Goal: Task Accomplishment & Management: Manage account settings

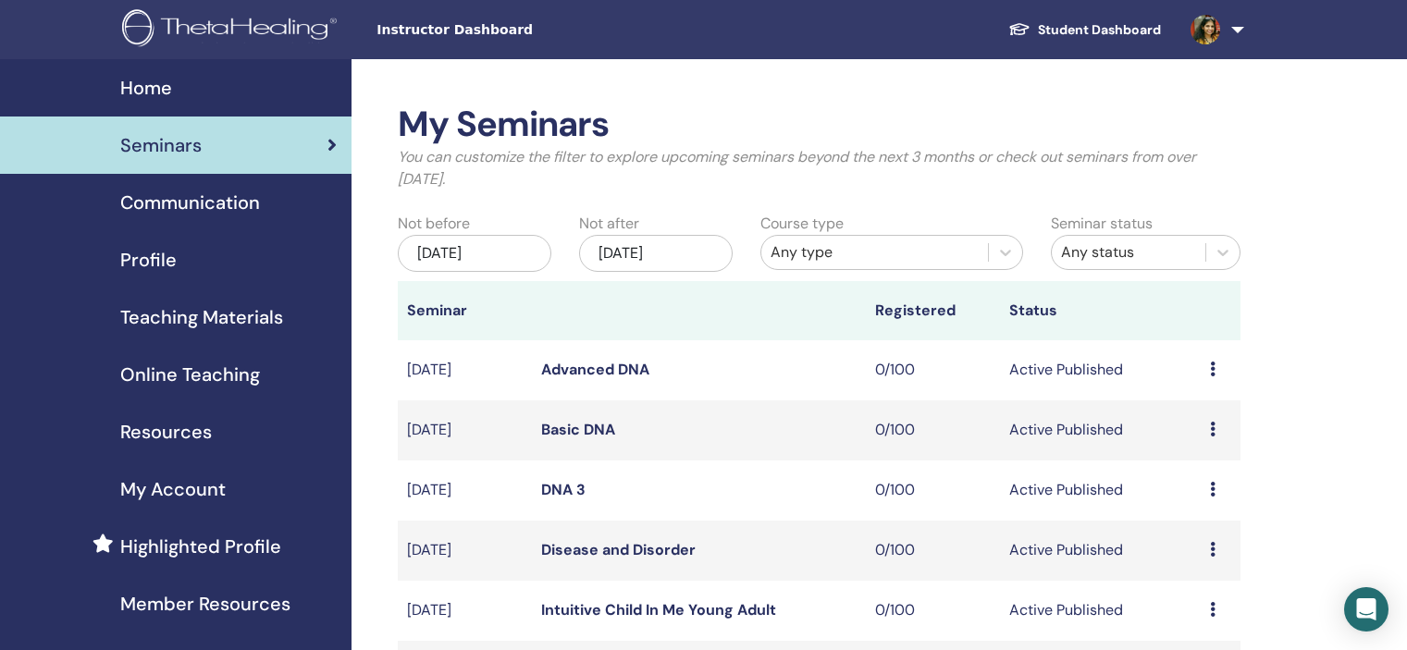
scroll to position [462, 0]
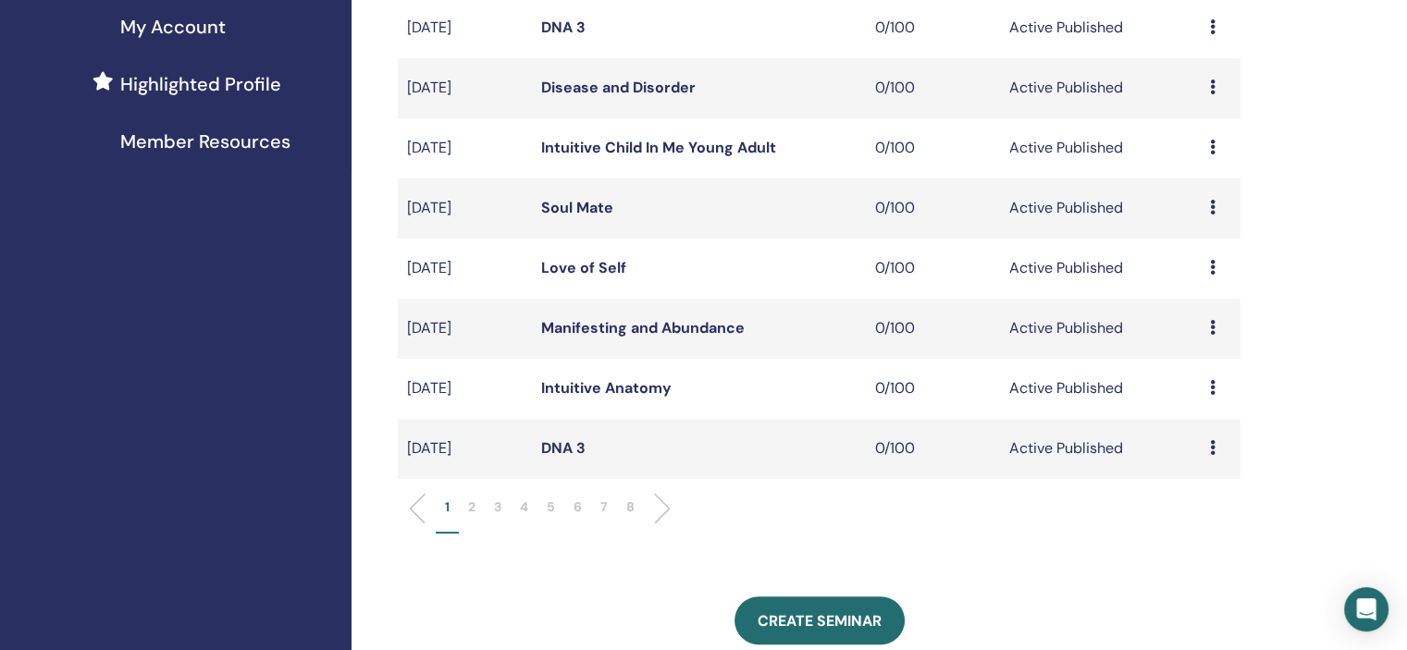
click at [559, 506] on li "5" at bounding box center [550, 516] width 27 height 36
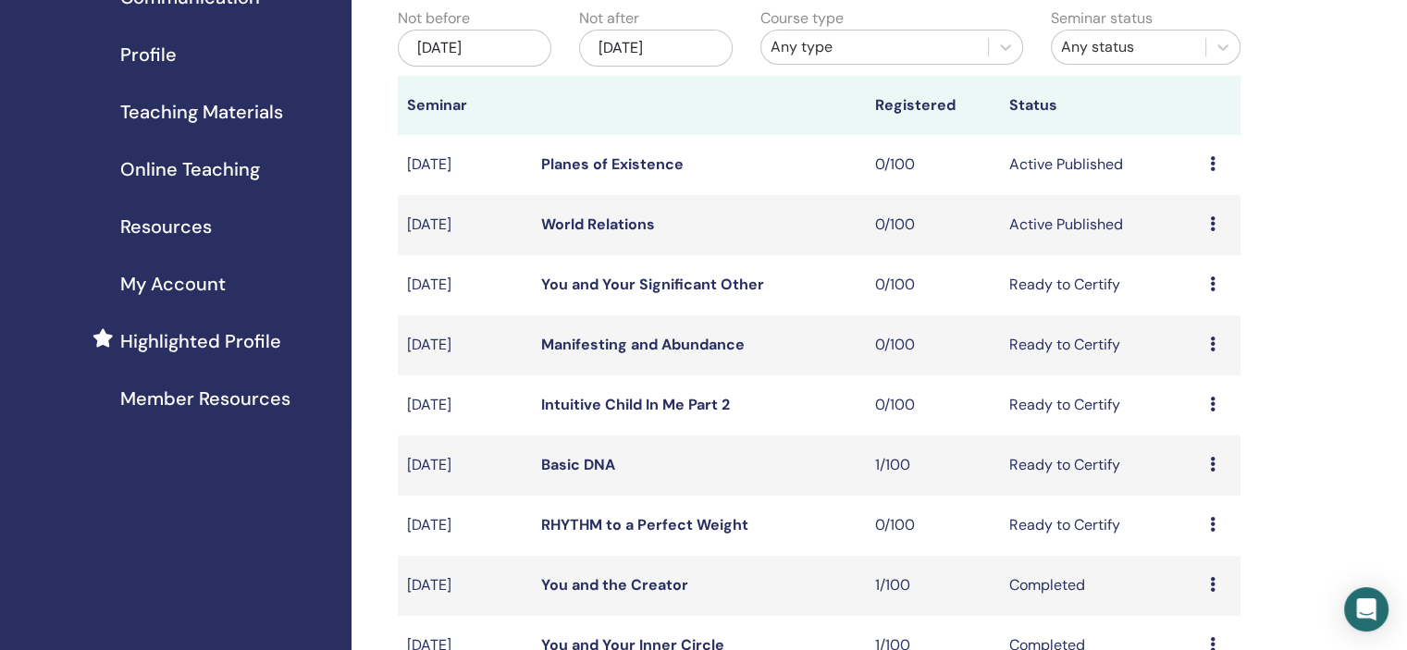
scroll to position [555, 0]
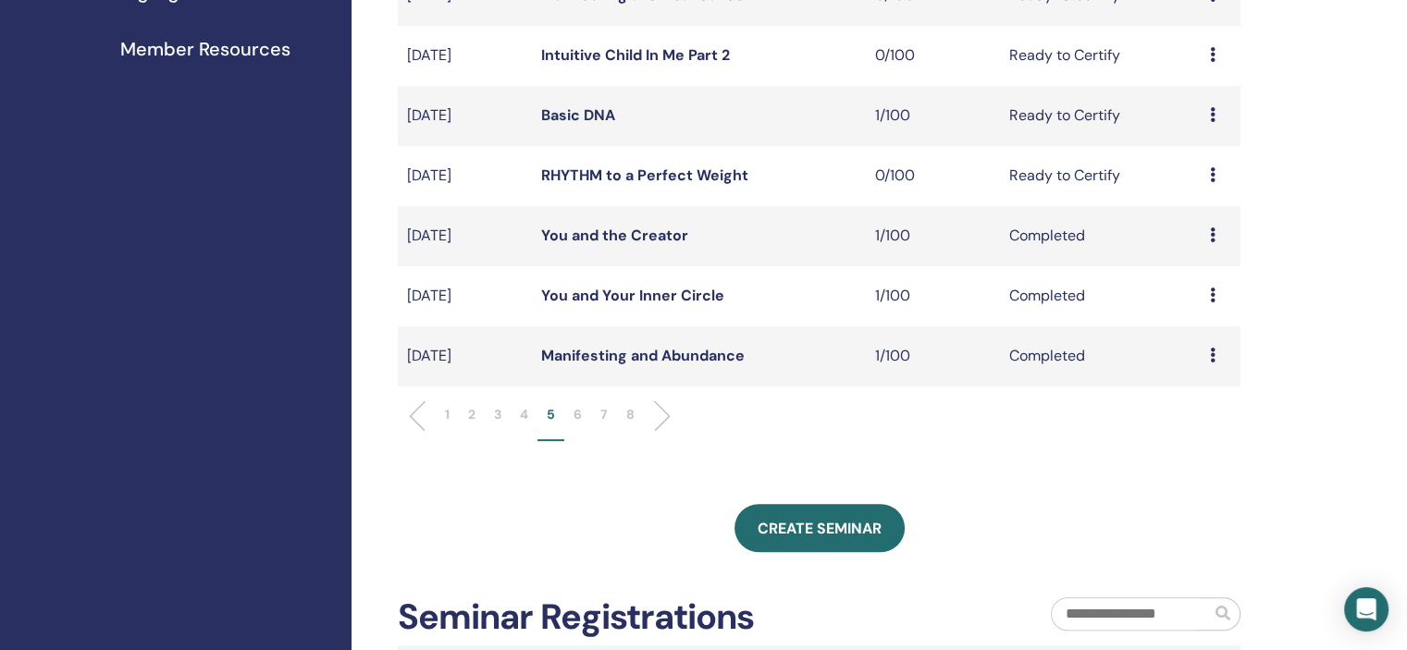
click at [526, 410] on p "4" at bounding box center [524, 414] width 8 height 19
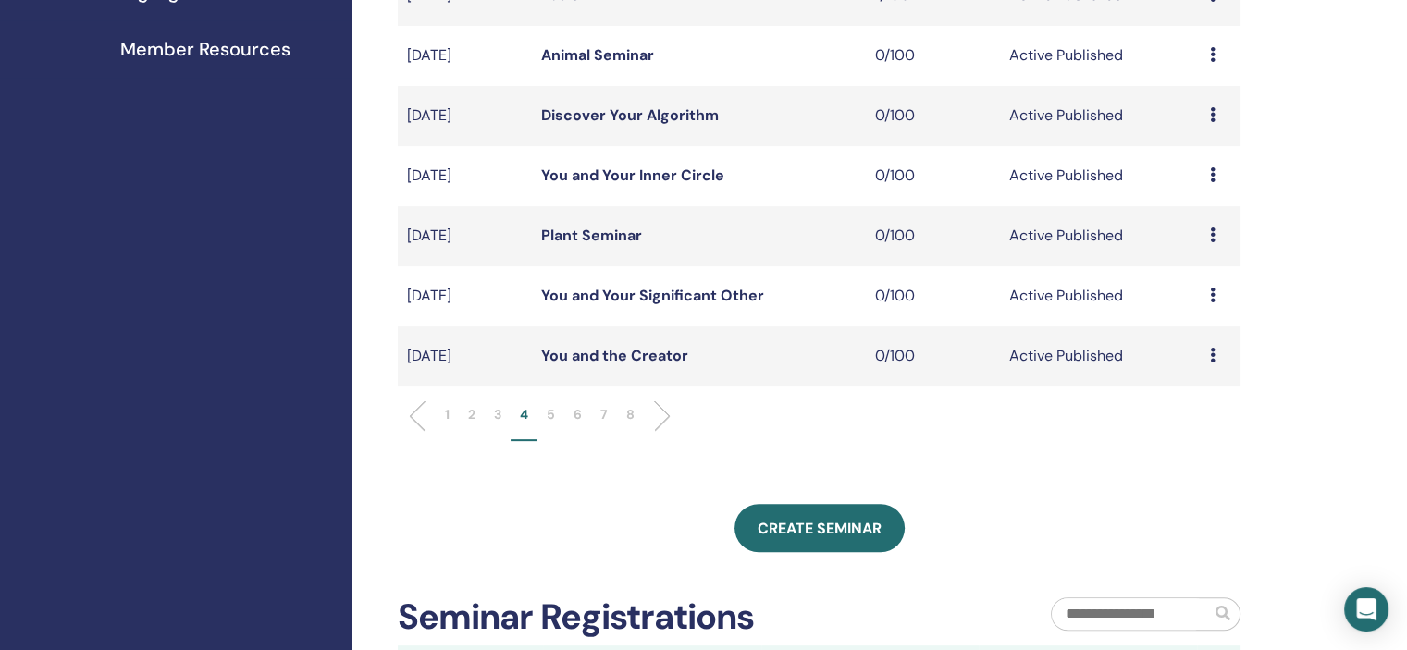
click at [1214, 351] on div "Preview Edit Attendees Cancel" at bounding box center [1220, 356] width 21 height 22
click at [1189, 393] on link "Edit" at bounding box center [1179, 394] width 27 height 19
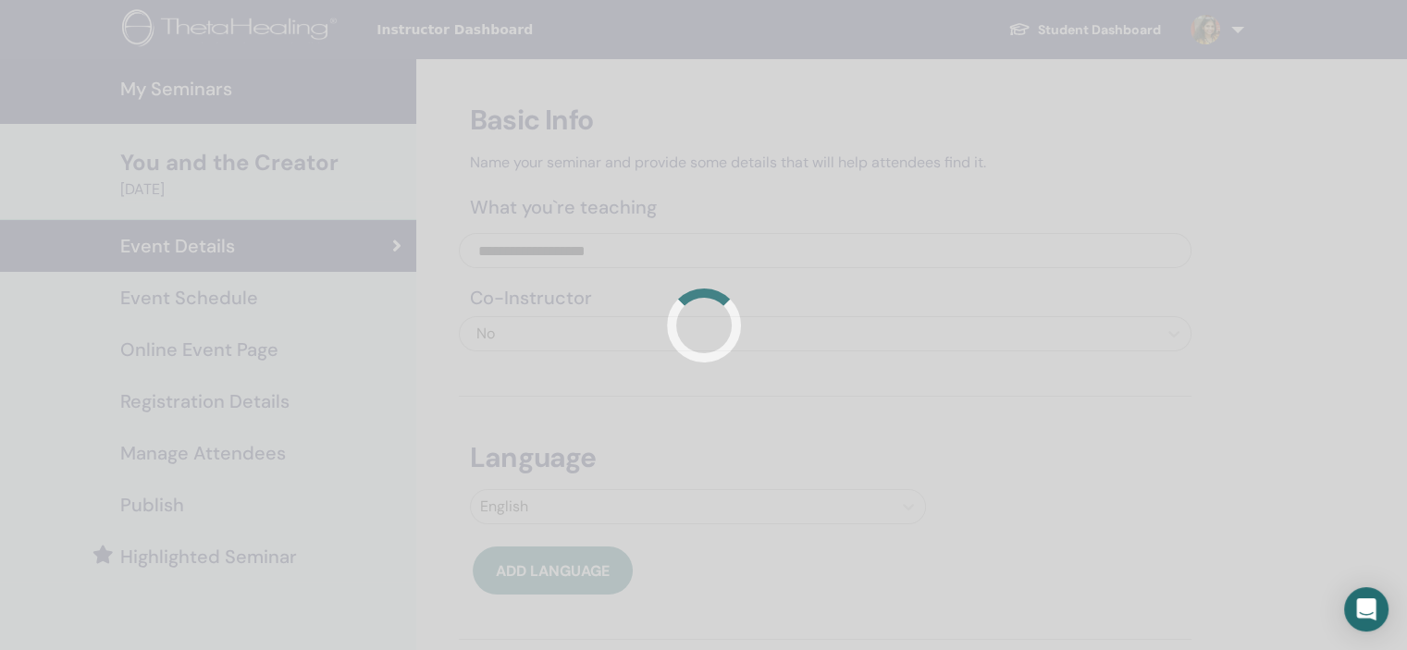
click at [263, 299] on div at bounding box center [703, 325] width 1407 height 650
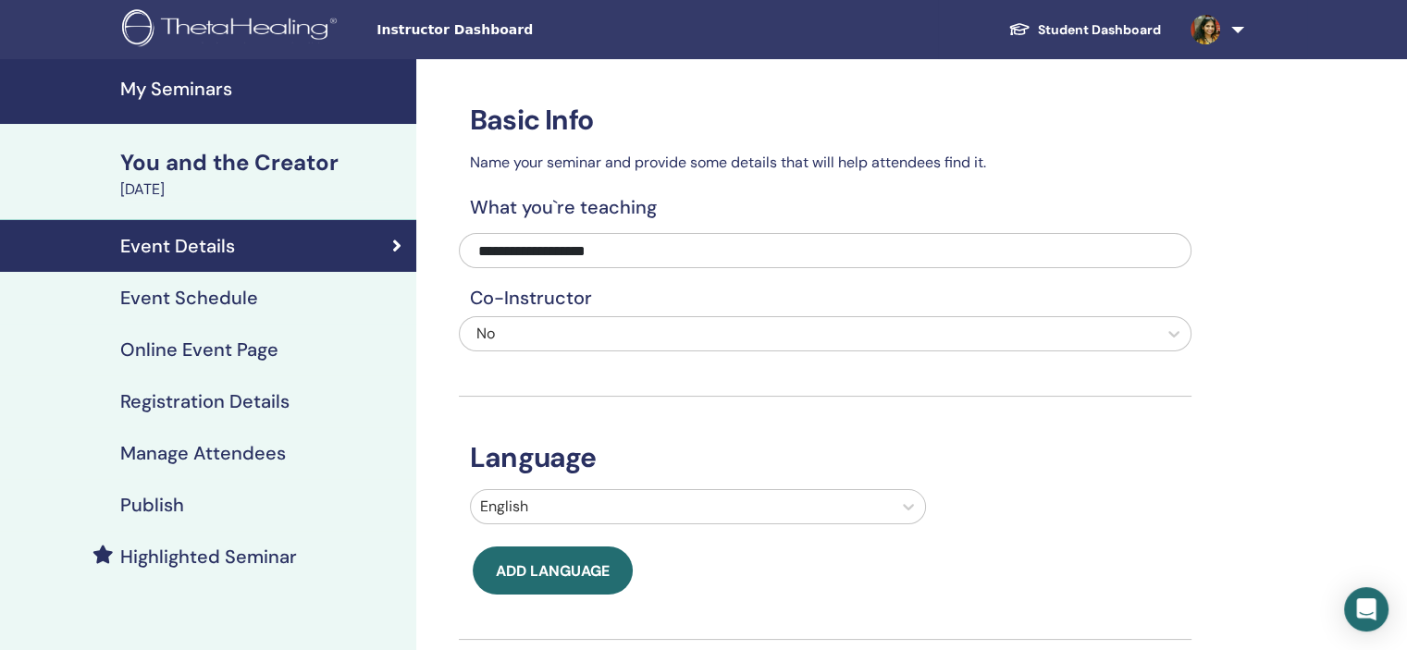
click at [263, 299] on div "Event Schedule" at bounding box center [208, 298] width 387 height 22
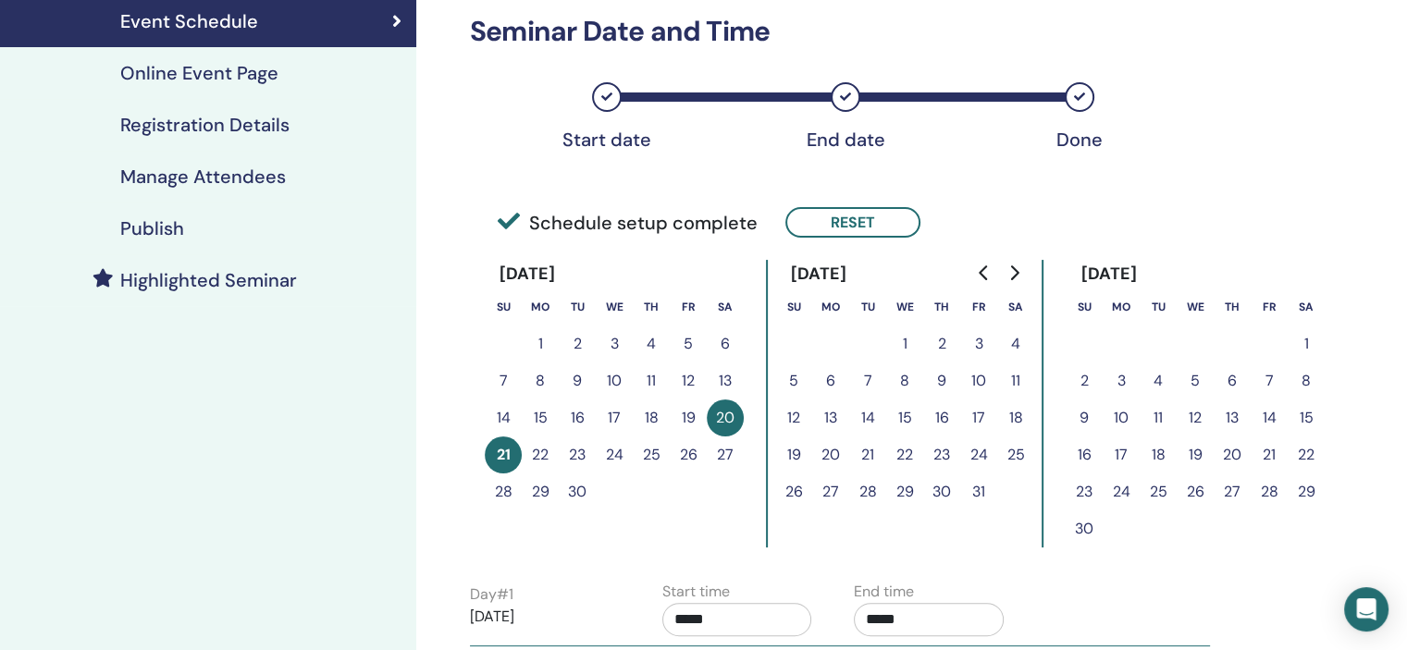
scroll to position [277, 0]
click at [836, 240] on div "Schedule setup complete Reset" at bounding box center [825, 202] width 732 height 84
drag, startPoint x: 829, startPoint y: 223, endPoint x: 1036, endPoint y: 279, distance: 214.7
click at [834, 223] on button "Reset" at bounding box center [852, 221] width 135 height 31
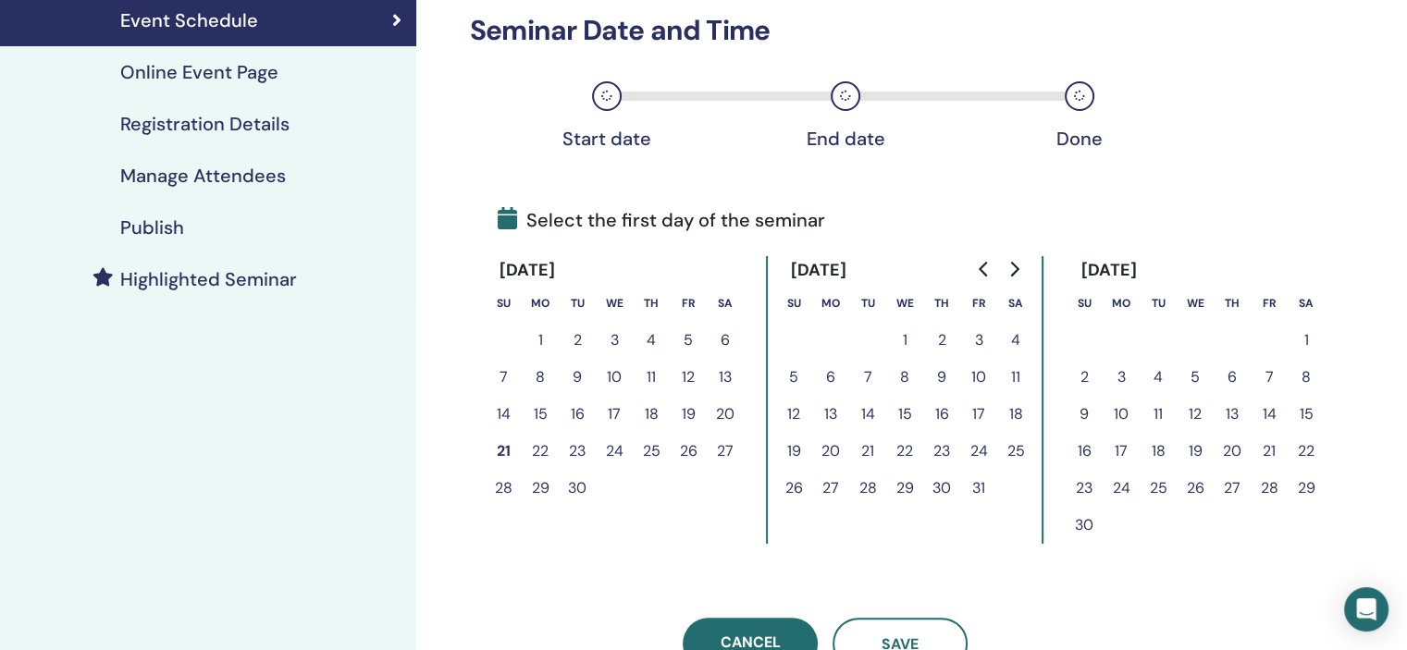
click at [1014, 264] on icon "Go to next month" at bounding box center [1013, 269] width 15 height 15
drag, startPoint x: 1194, startPoint y: 443, endPoint x: 1205, endPoint y: 443, distance: 11.1
click at [1196, 443] on button "21" at bounding box center [1194, 451] width 37 height 37
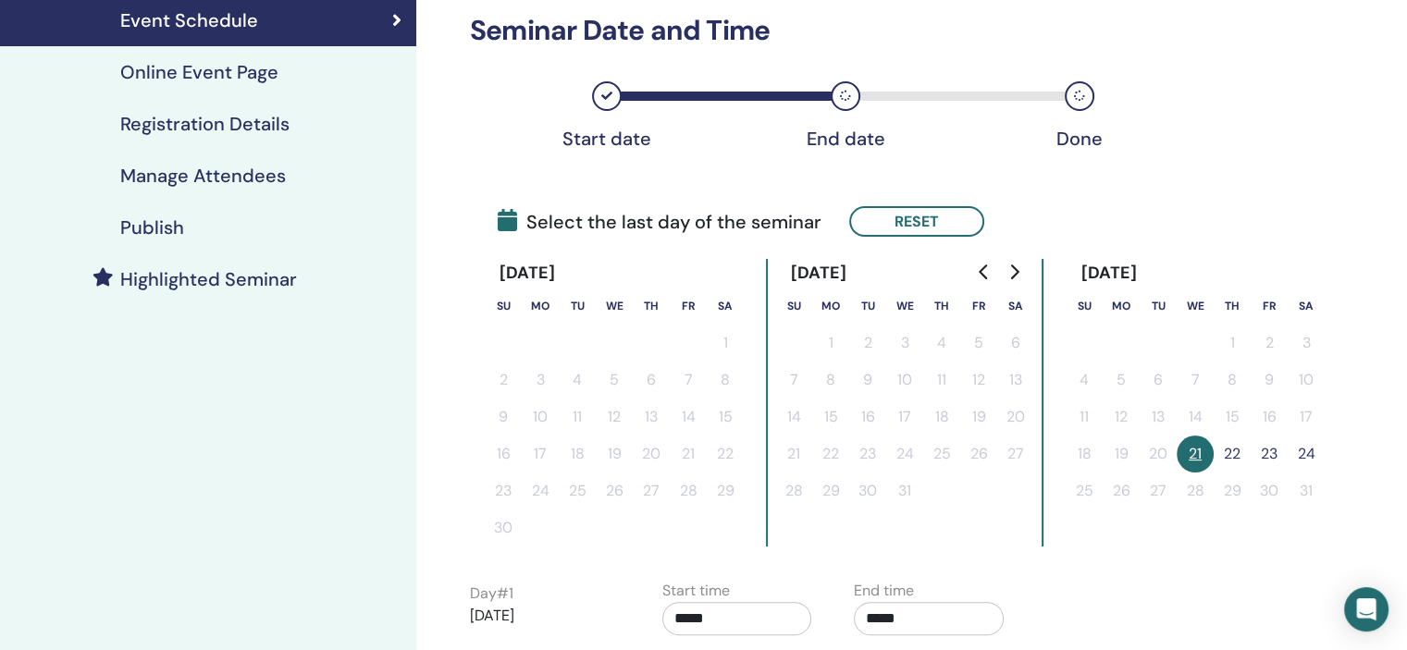
click at [1226, 451] on button "22" at bounding box center [1231, 454] width 37 height 37
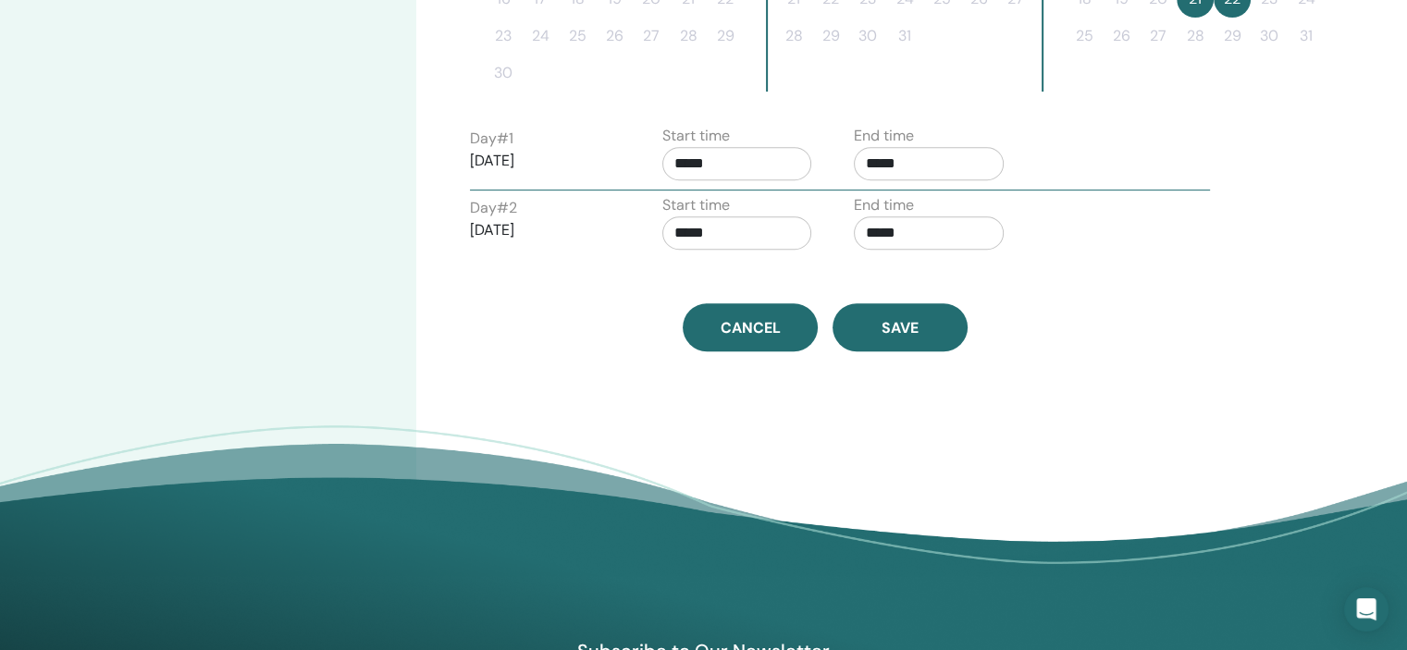
scroll to position [740, 0]
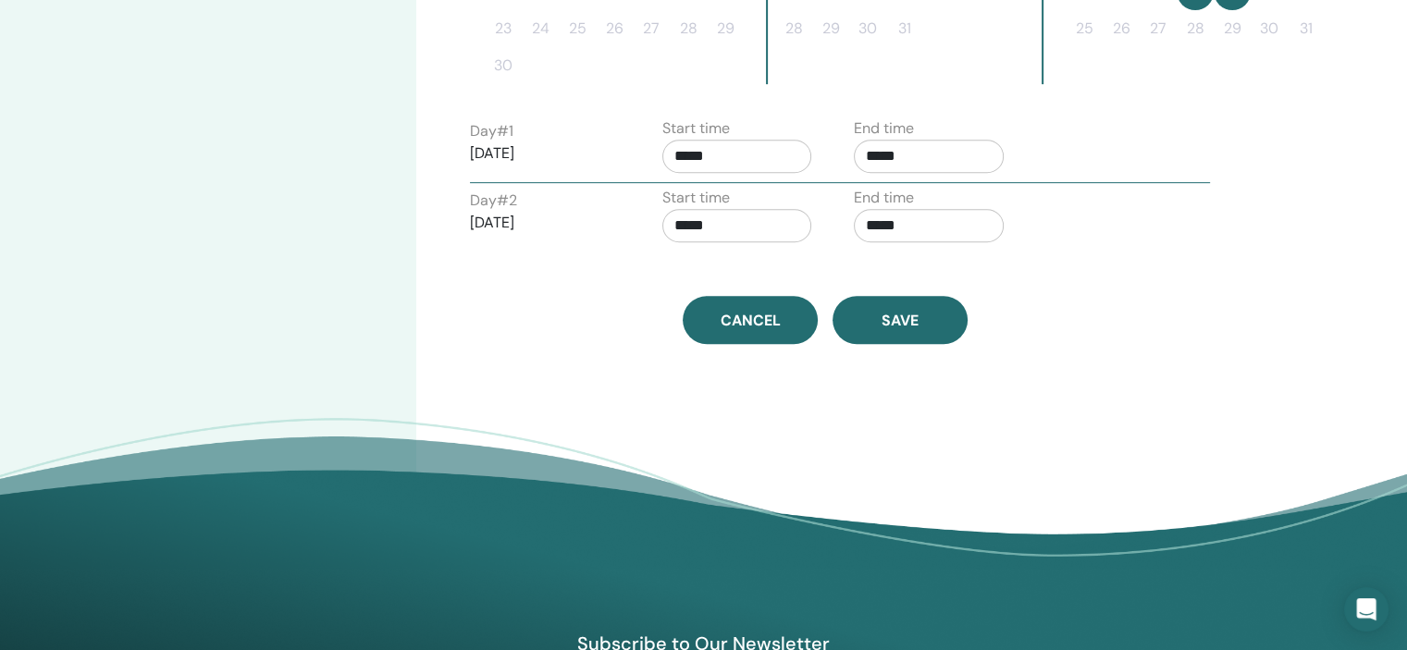
click at [752, 140] on input "*****" at bounding box center [737, 156] width 150 height 33
click at [755, 184] on span "▲" at bounding box center [756, 201] width 37 height 37
type input "*****"
click at [910, 149] on input "*****" at bounding box center [929, 156] width 150 height 33
click at [945, 197] on span "▲" at bounding box center [947, 201] width 37 height 37
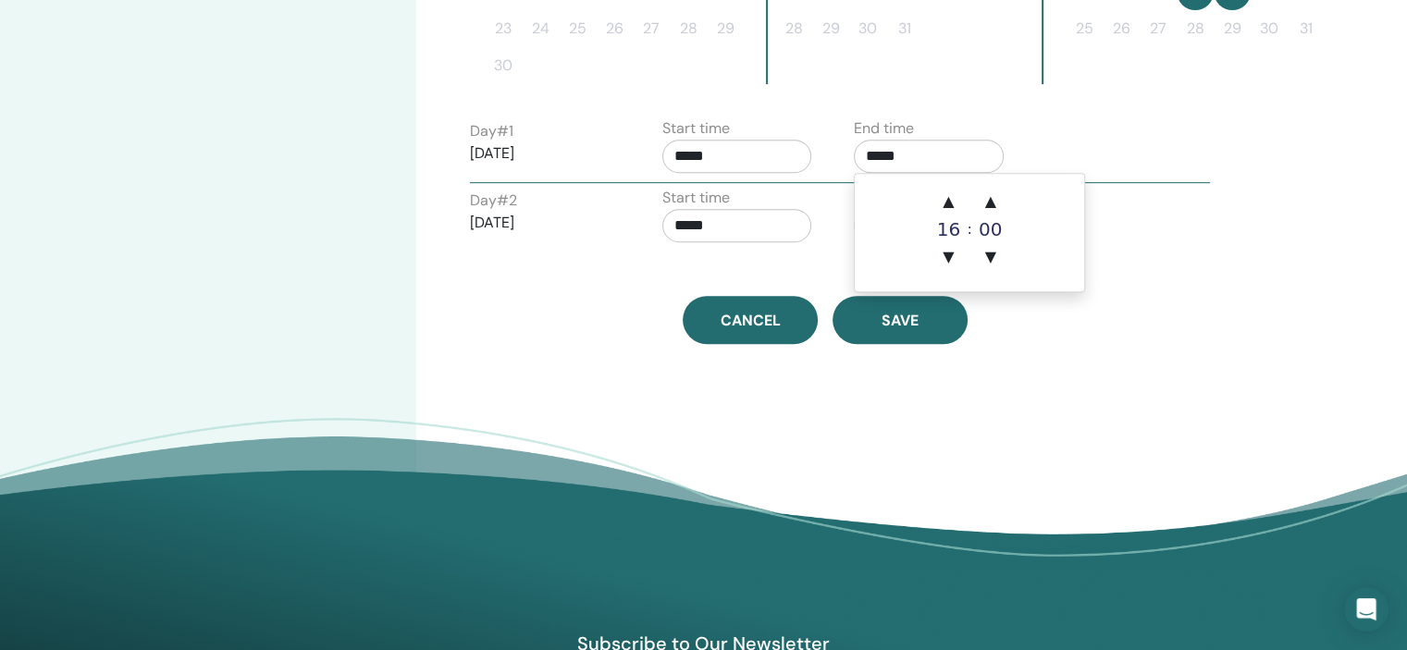
type input "*****"
click at [773, 213] on input "*****" at bounding box center [737, 225] width 150 height 33
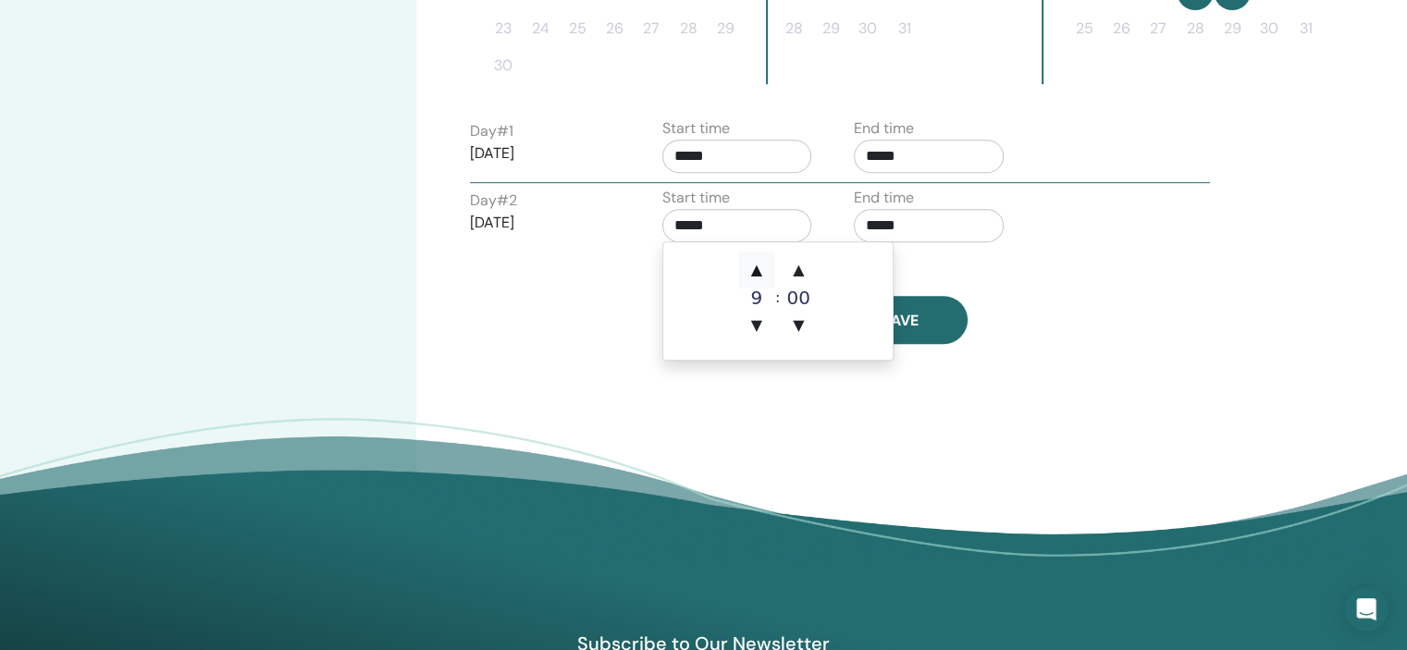
click at [753, 255] on span "▲" at bounding box center [756, 270] width 37 height 37
type input "*****"
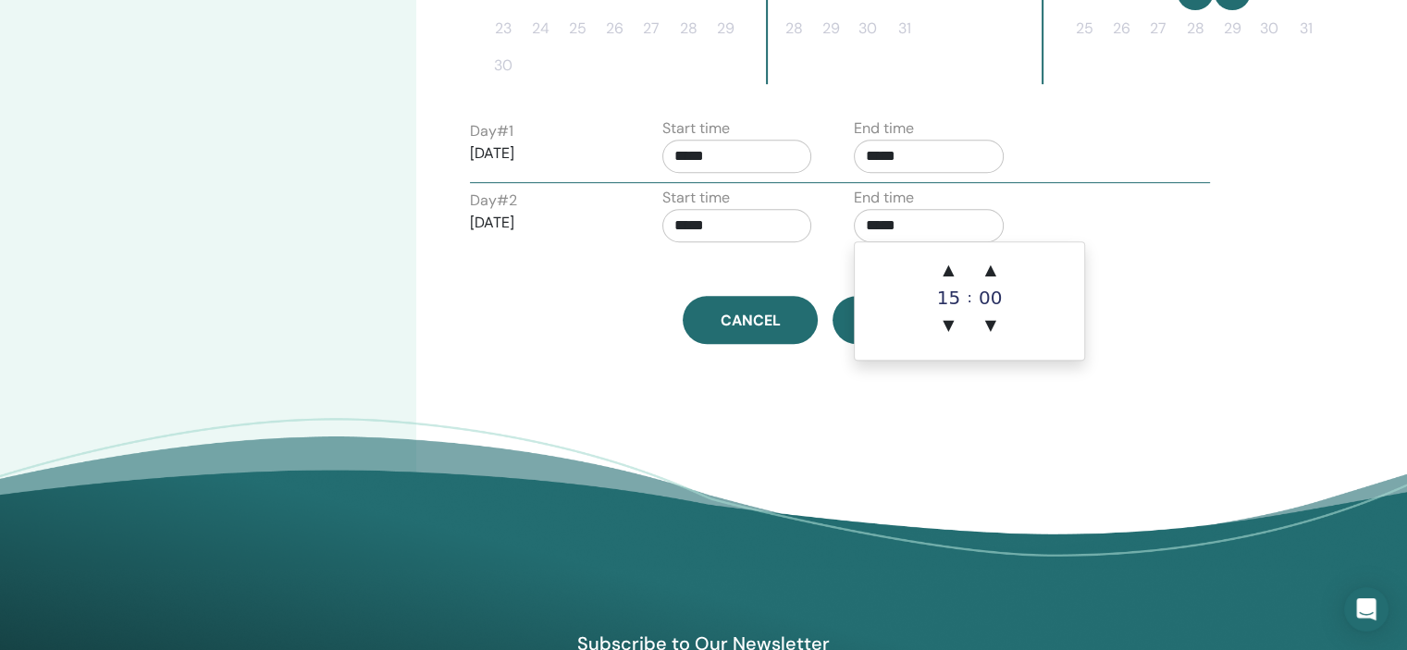
click at [956, 235] on input "*****" at bounding box center [929, 225] width 150 height 33
click at [953, 258] on span "▲" at bounding box center [947, 270] width 37 height 37
type input "*****"
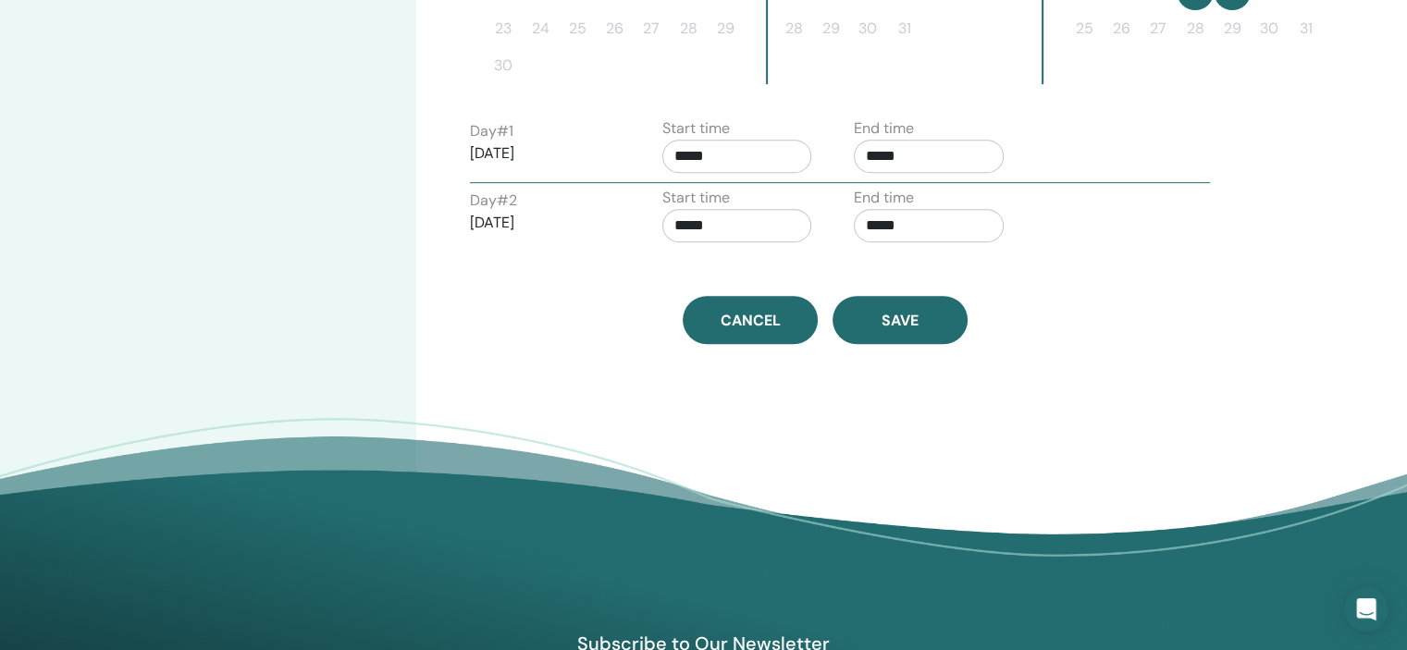
drag, startPoint x: 1136, startPoint y: 242, endPoint x: 1047, endPoint y: 284, distance: 98.0
click at [1136, 242] on div "Day # 2 [DATE] Start time ***** End time *****" at bounding box center [840, 219] width 768 height 65
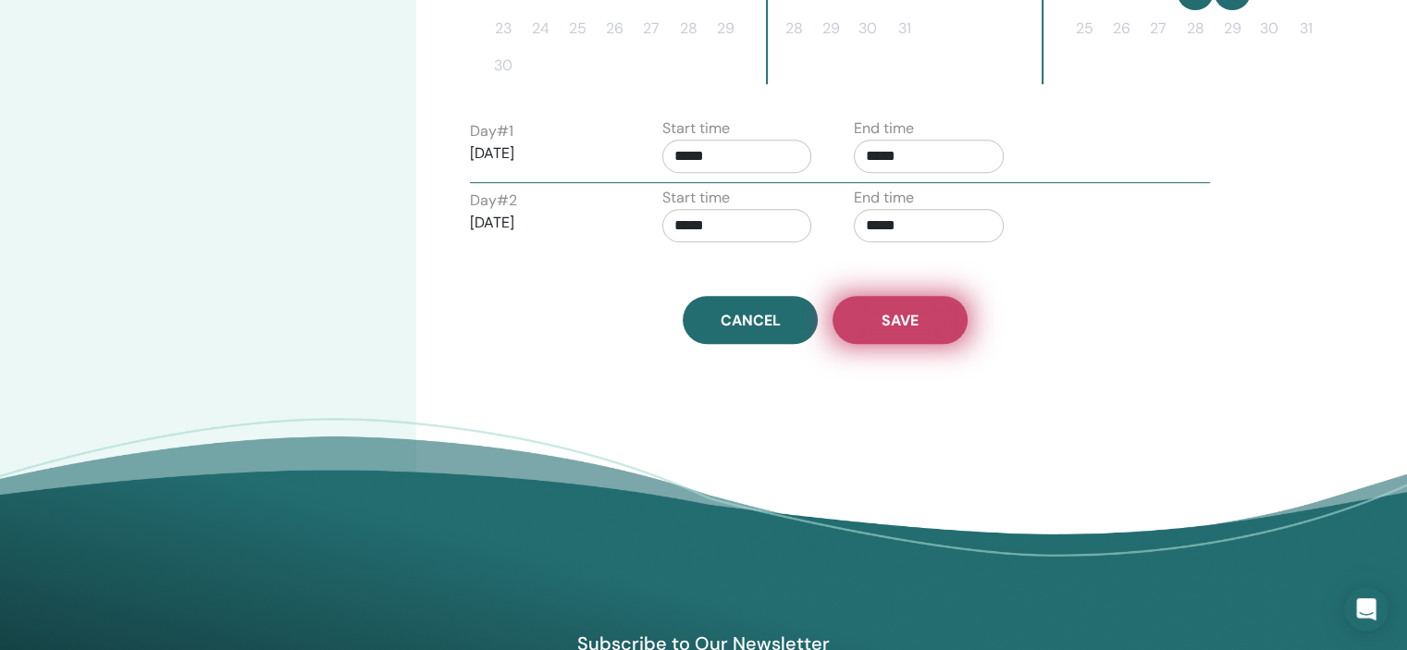
click at [917, 306] on button "Save" at bounding box center [899, 320] width 135 height 48
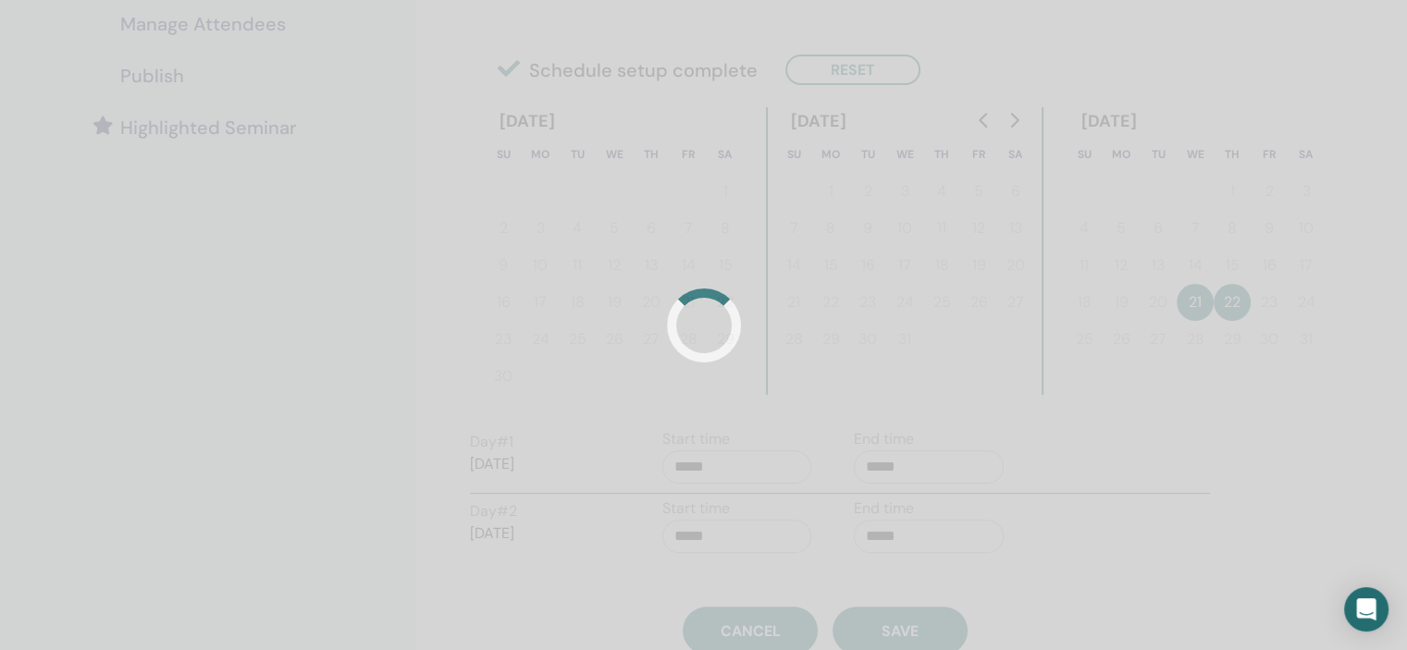
scroll to position [205, 0]
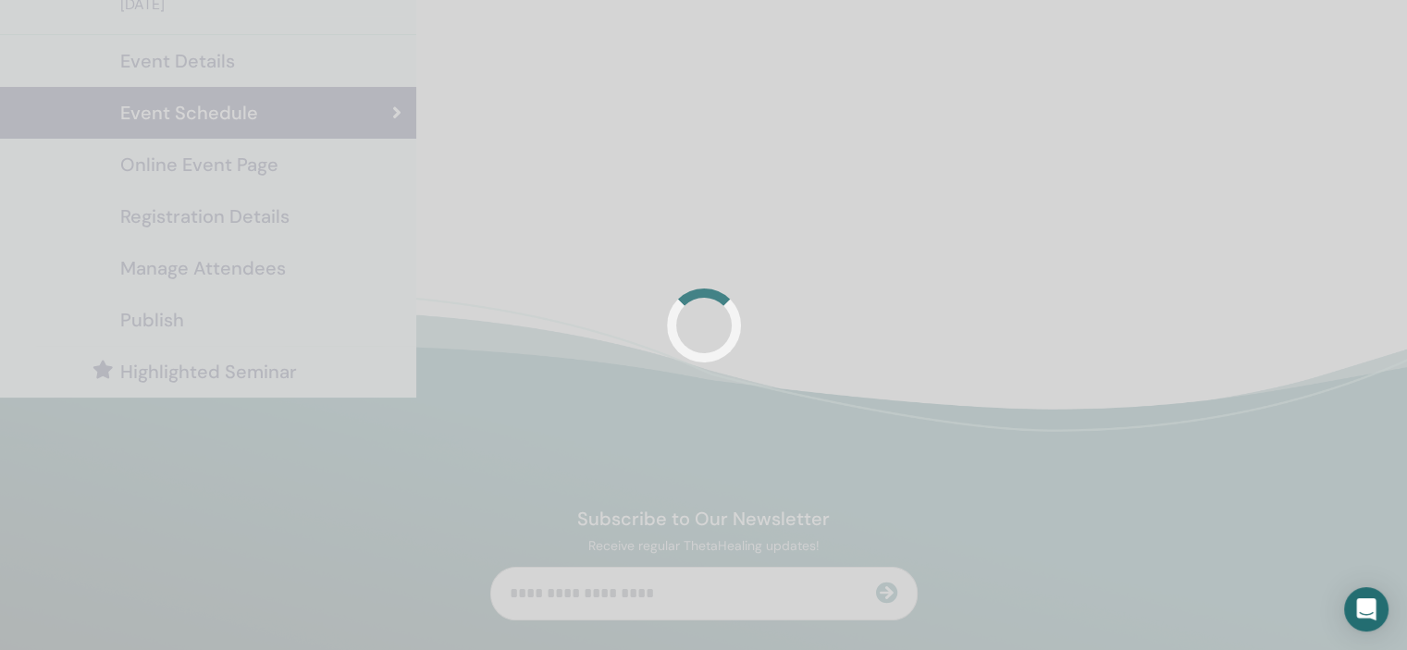
scroll to position [185, 0]
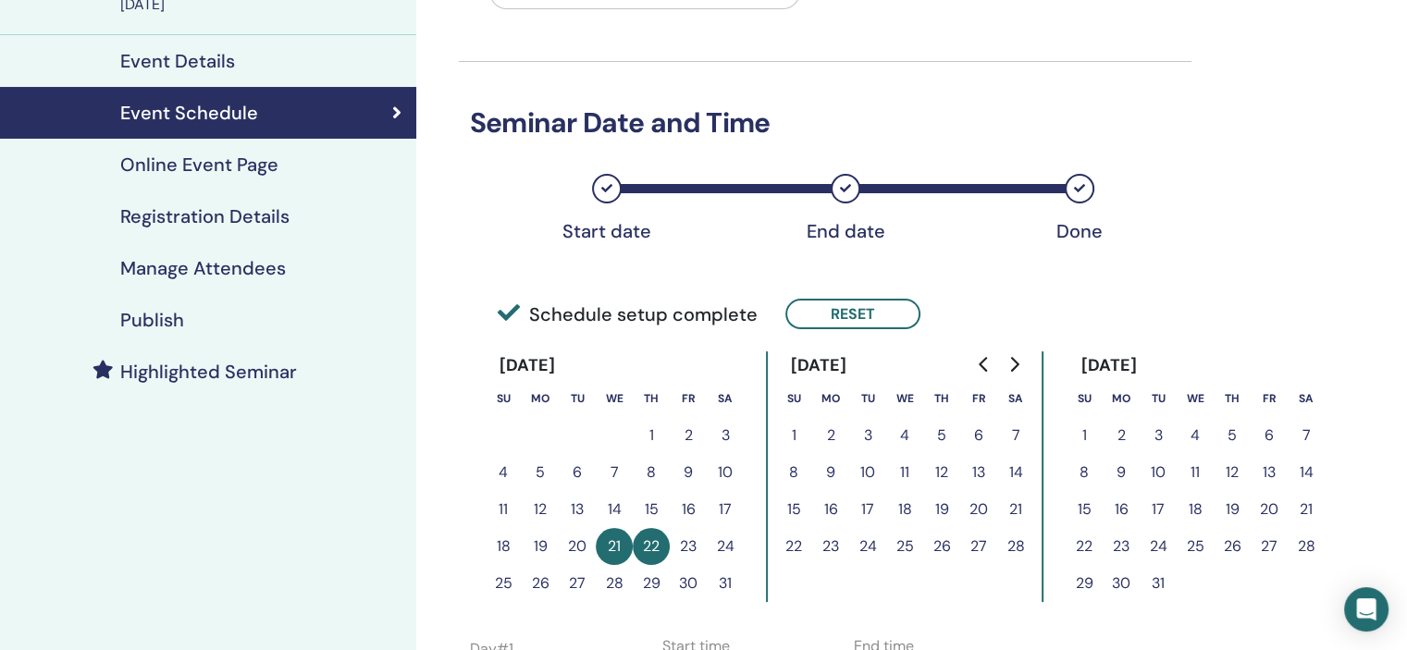
click at [304, 217] on div "Registration Details" at bounding box center [208, 216] width 387 height 22
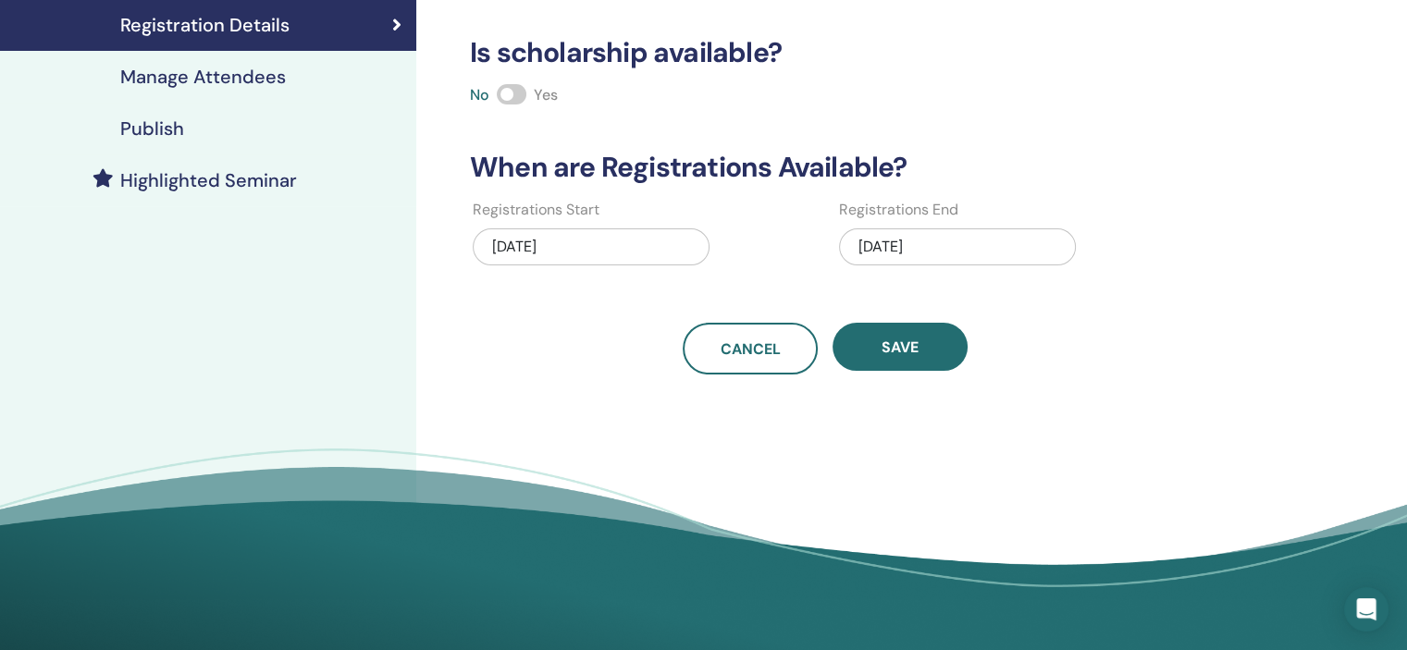
scroll to position [555, 0]
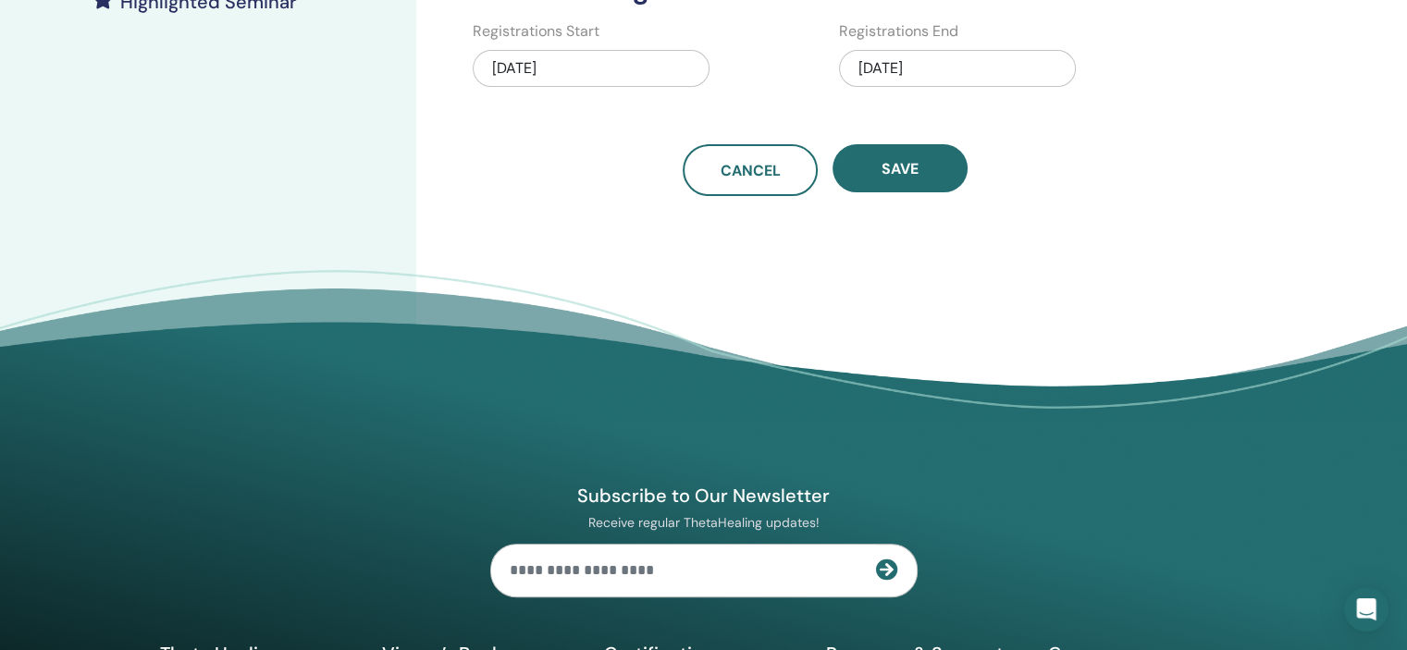
click at [923, 55] on div "10/03/2025" at bounding box center [957, 68] width 237 height 37
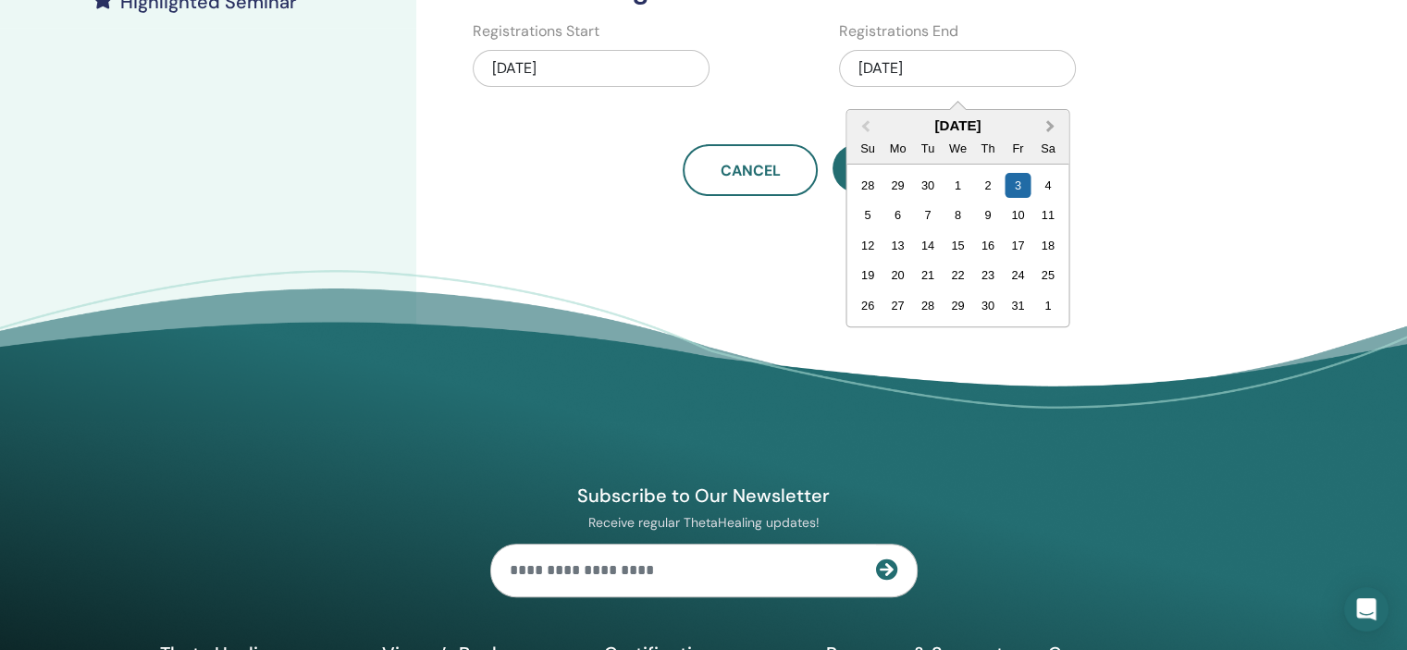
click at [1052, 118] on button "Next Month" at bounding box center [1052, 127] width 30 height 30
click at [1051, 311] on div "31" at bounding box center [1047, 305] width 25 height 25
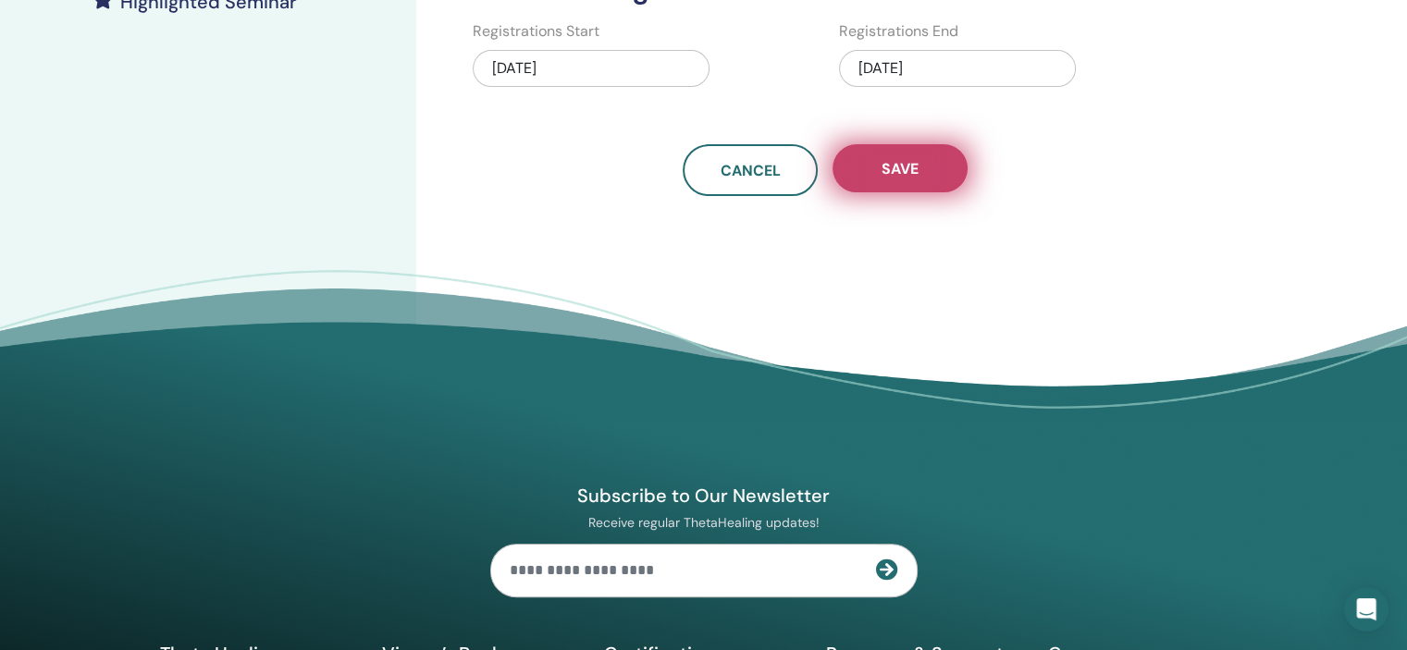
click at [863, 152] on button "Save" at bounding box center [899, 168] width 135 height 48
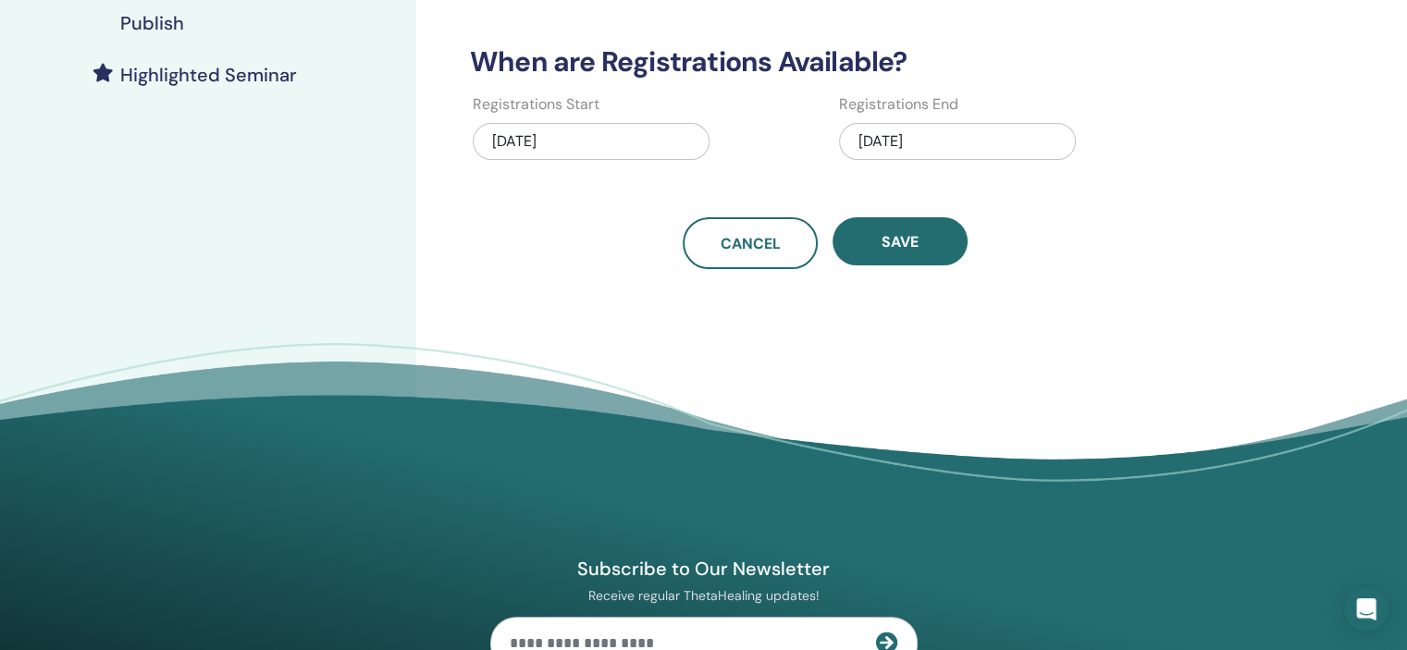
scroll to position [277, 0]
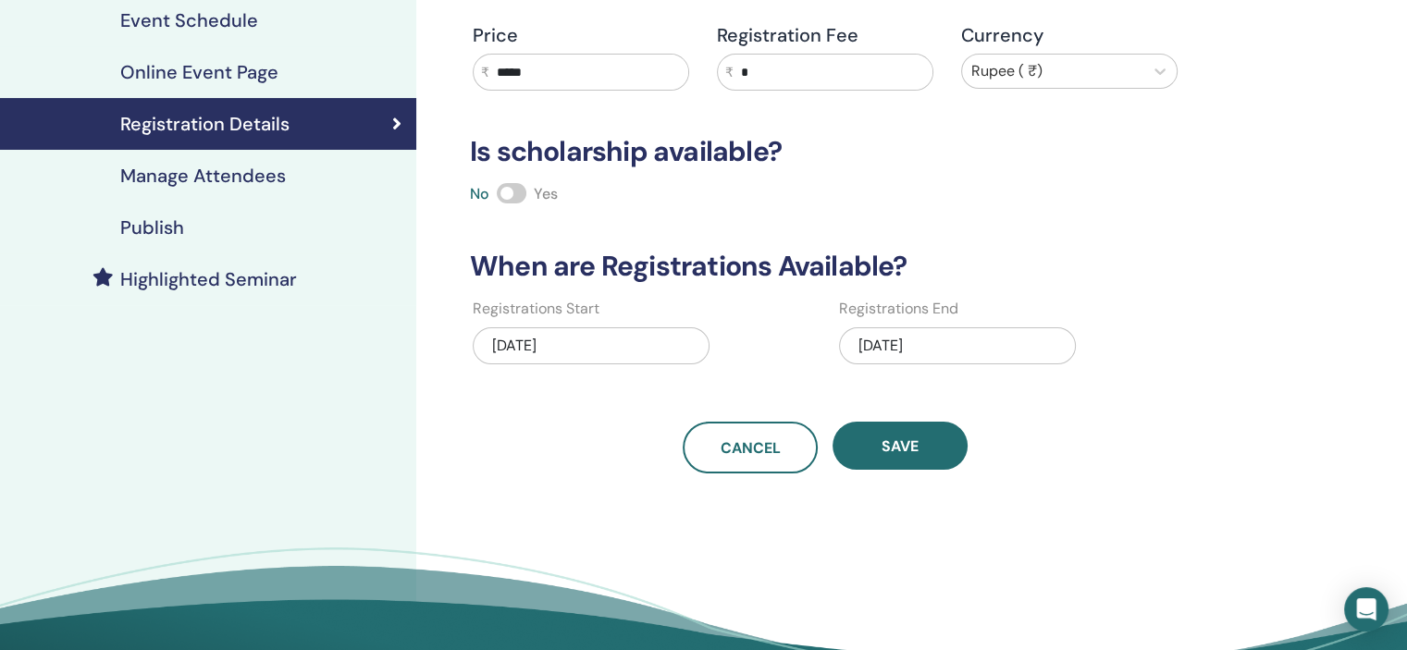
click at [255, 229] on div "Publish" at bounding box center [208, 227] width 387 height 22
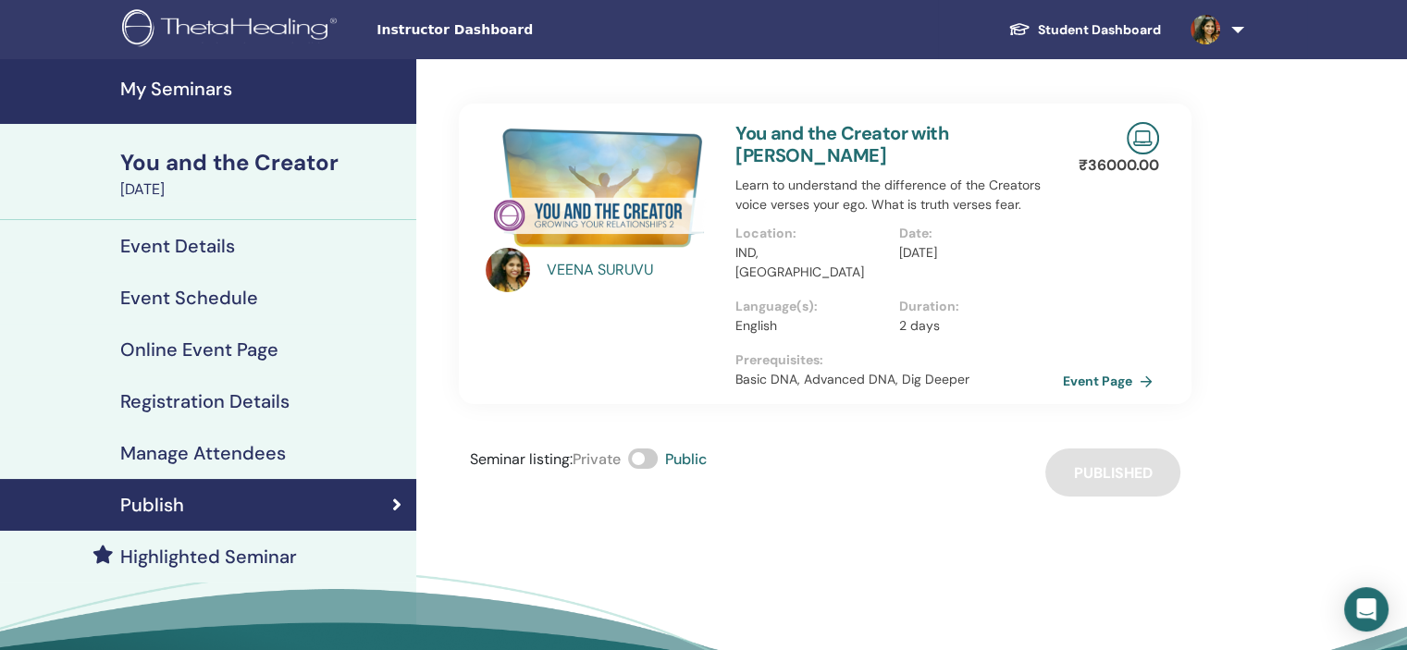
click at [215, 96] on h4 "My Seminars" at bounding box center [262, 89] width 285 height 22
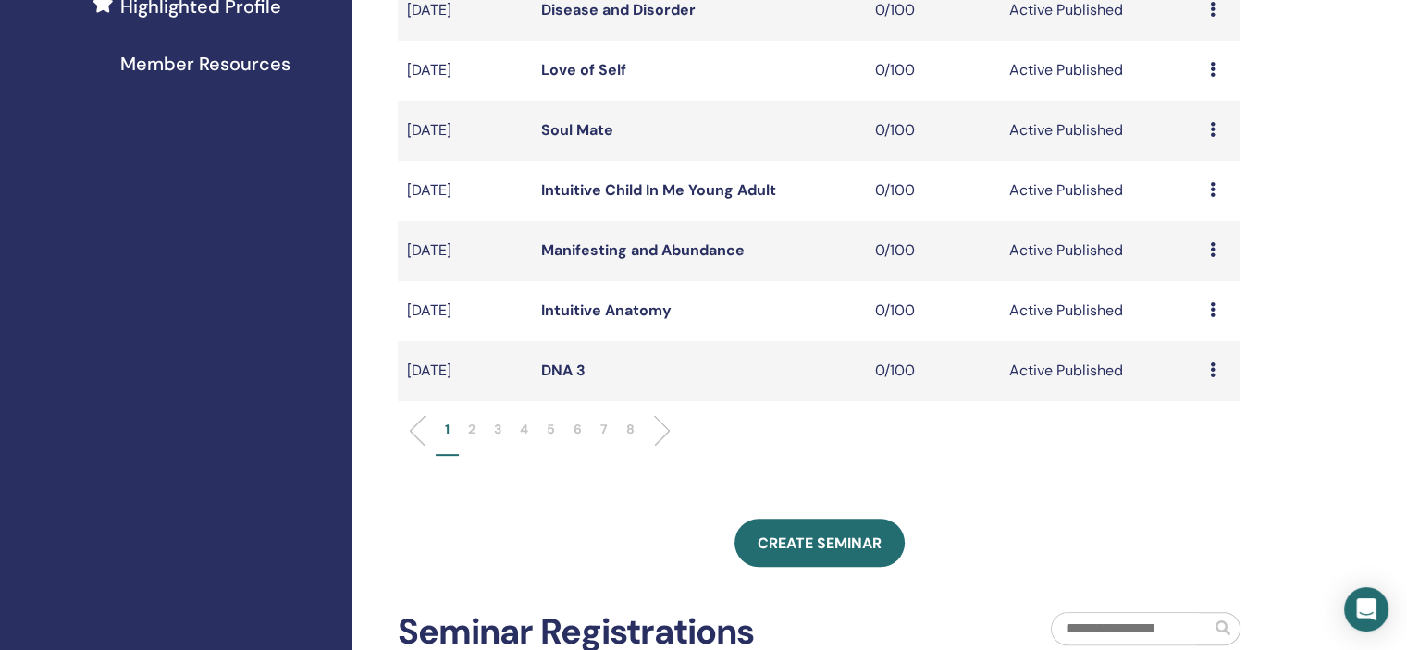
scroll to position [555, 0]
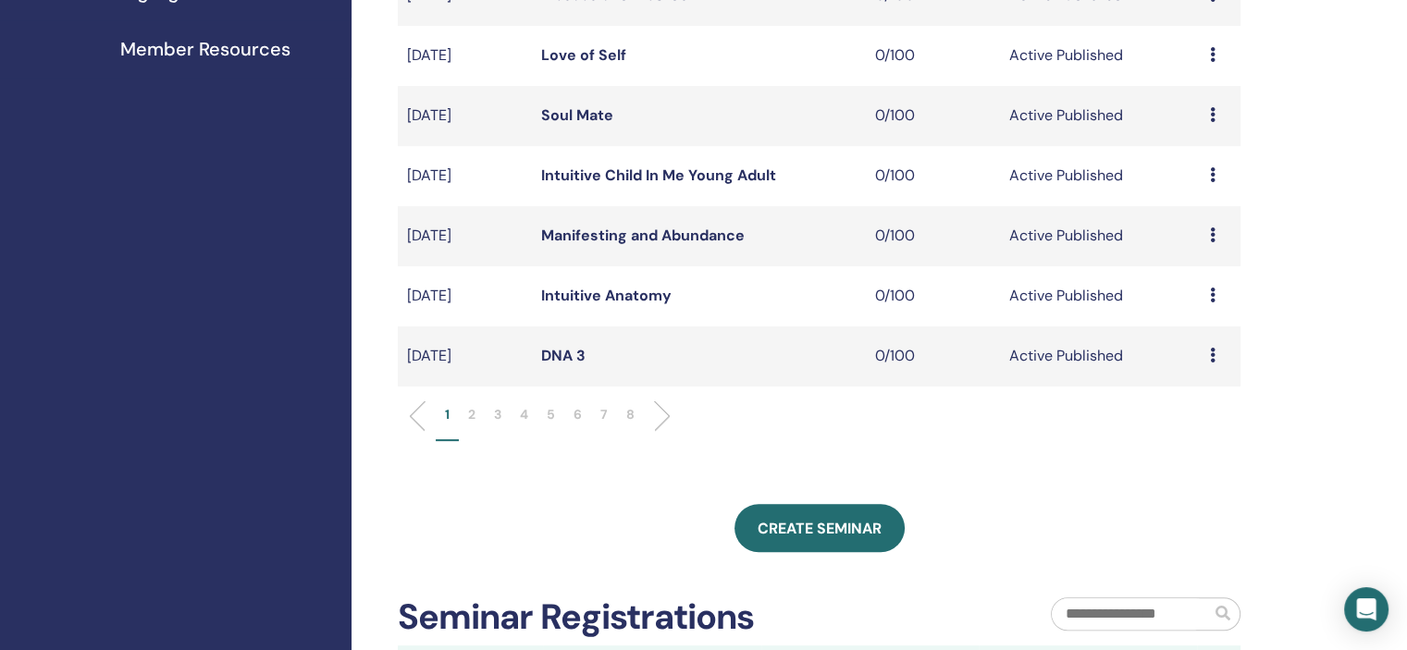
click at [554, 417] on p "5" at bounding box center [551, 414] width 8 height 19
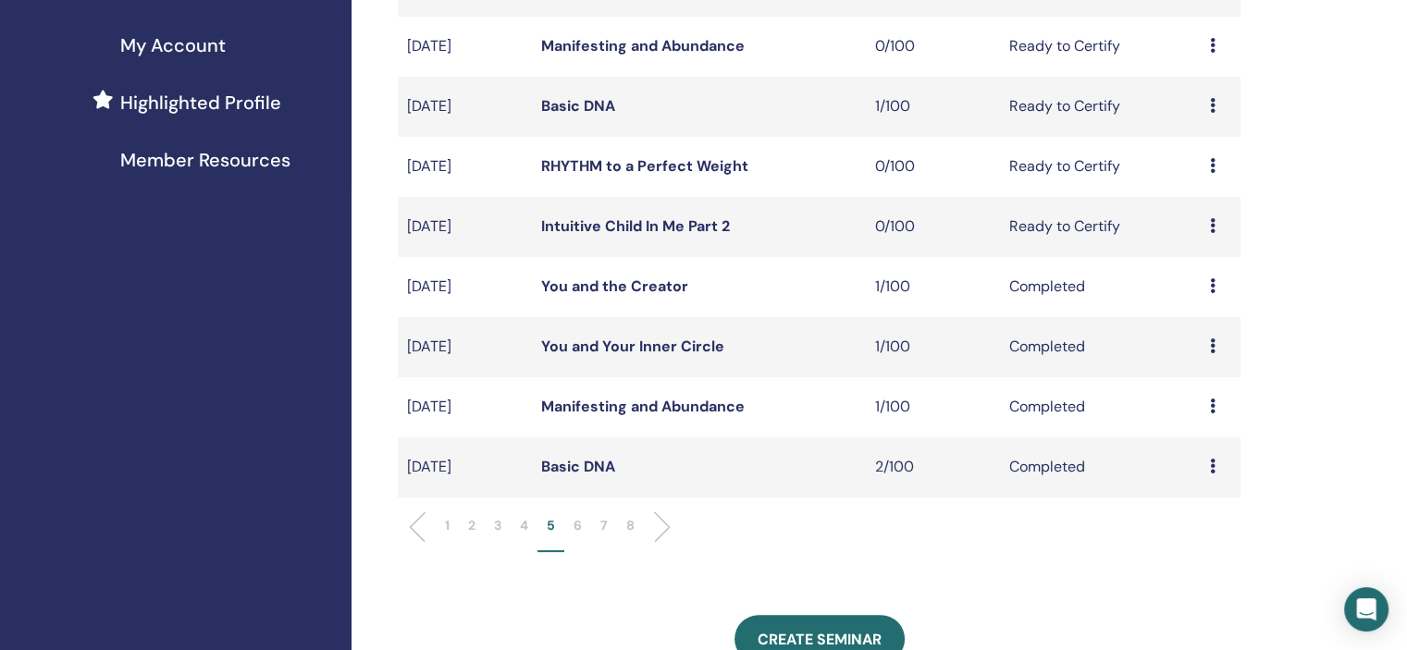
scroll to position [647, 0]
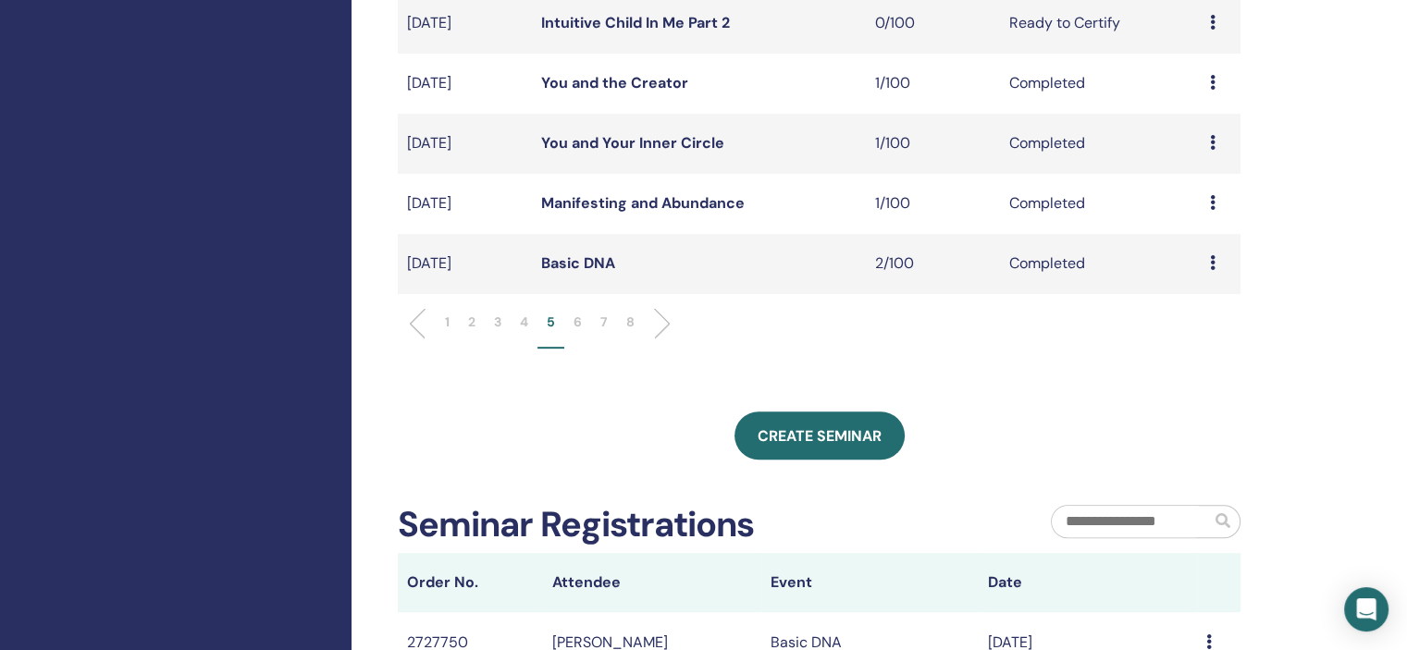
click at [630, 317] on p "8" at bounding box center [630, 322] width 8 height 19
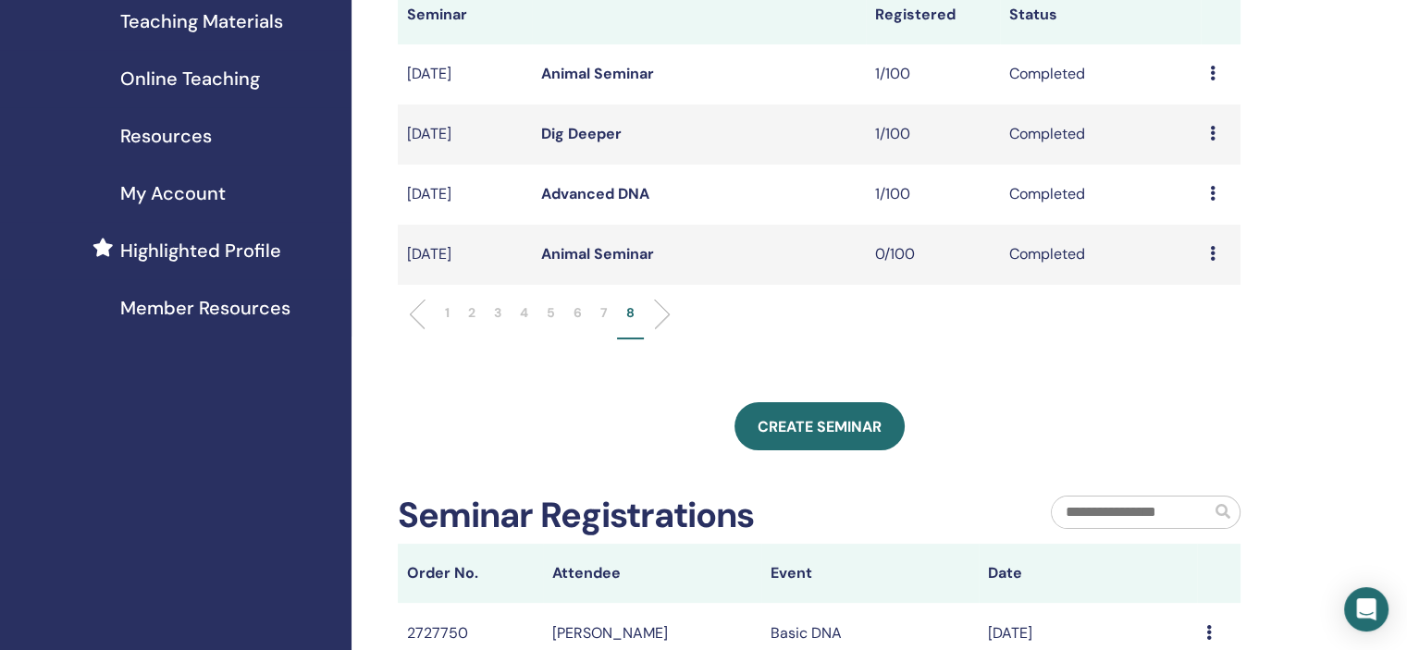
scroll to position [462, 0]
